Goal: Find specific page/section: Find specific page/section

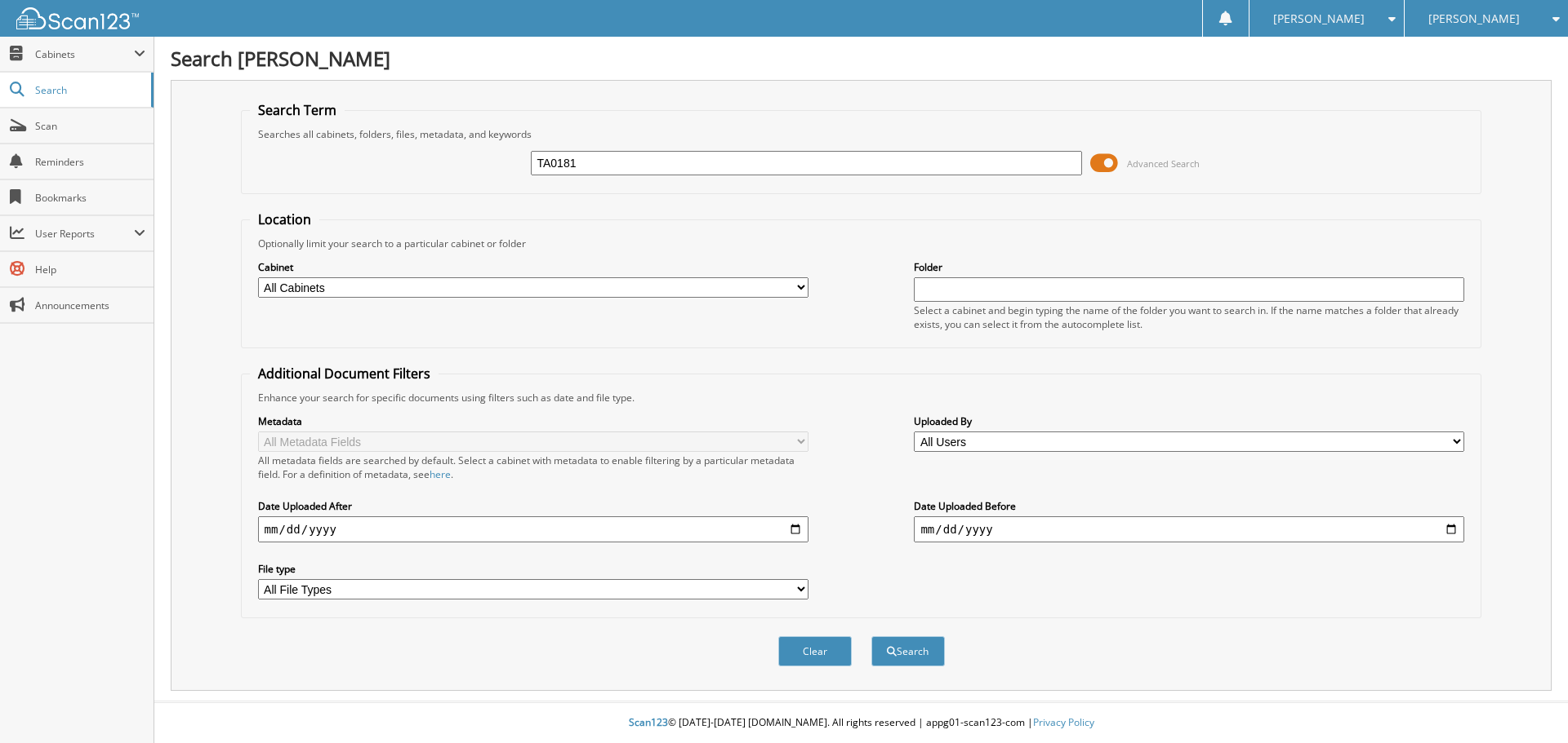
type input "TA0181"
click at [871, 637] on button "Search" at bounding box center [908, 651] width 73 height 30
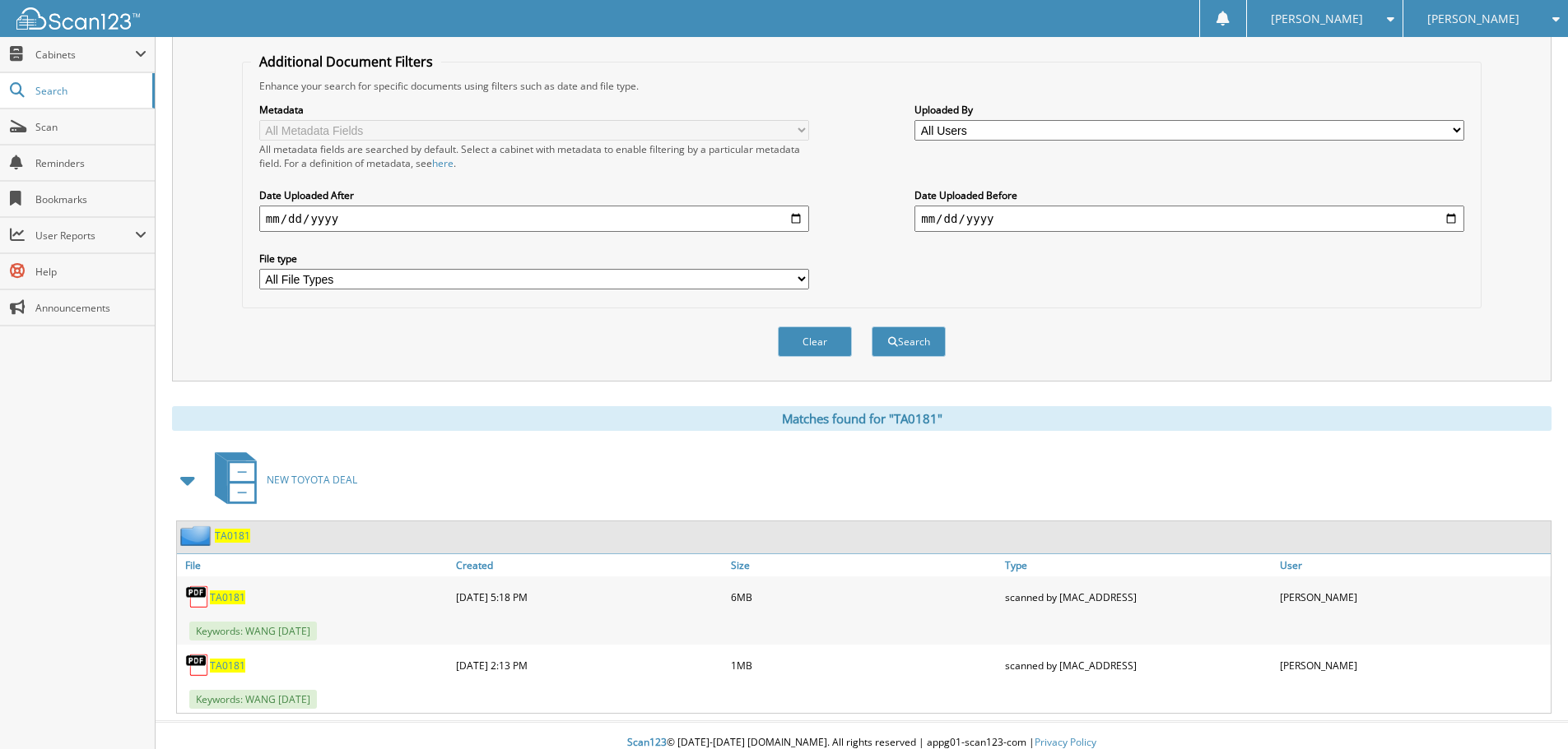
scroll to position [330, 0]
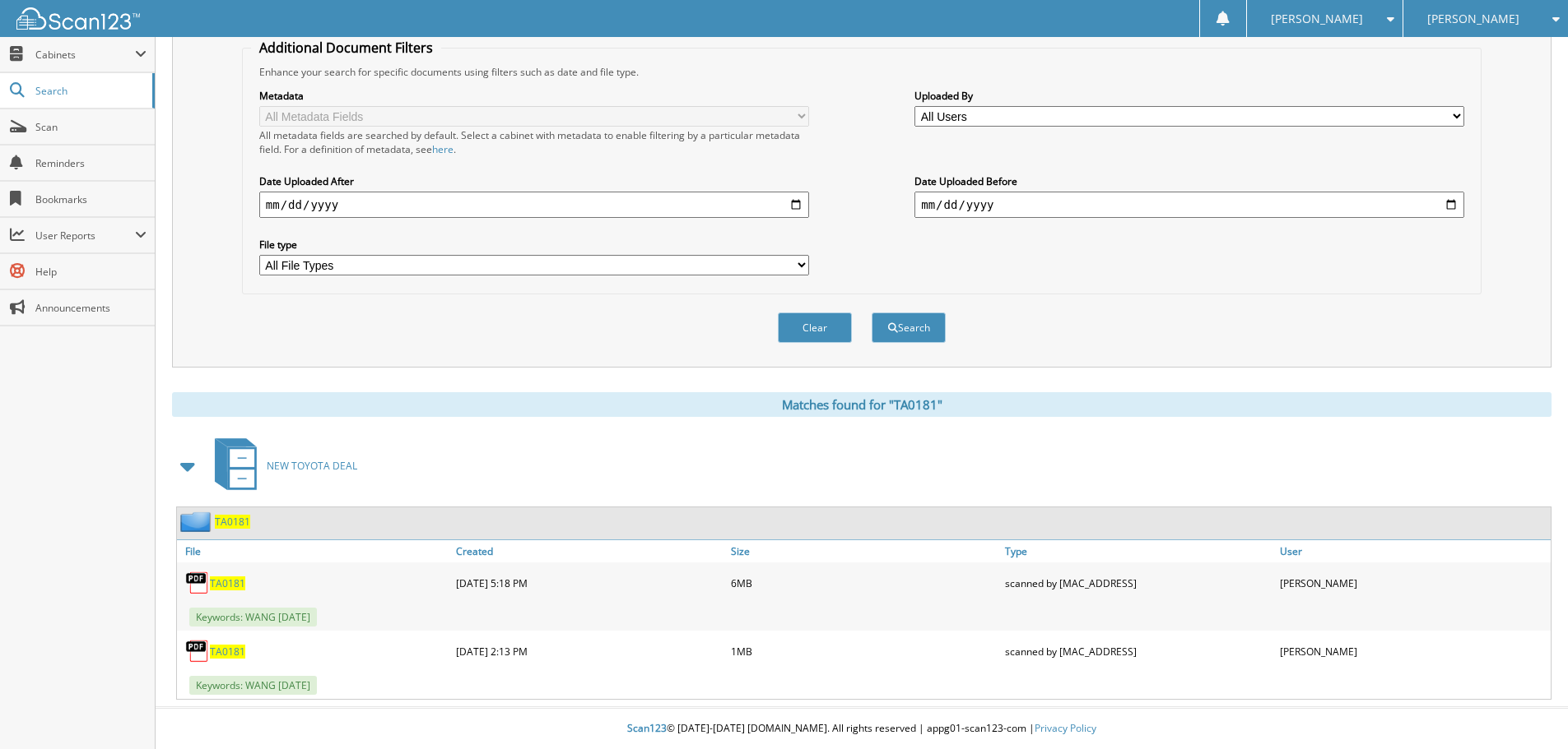
click at [212, 584] on span "TA0181" at bounding box center [228, 584] width 35 height 14
